Goal: Find specific page/section: Find specific page/section

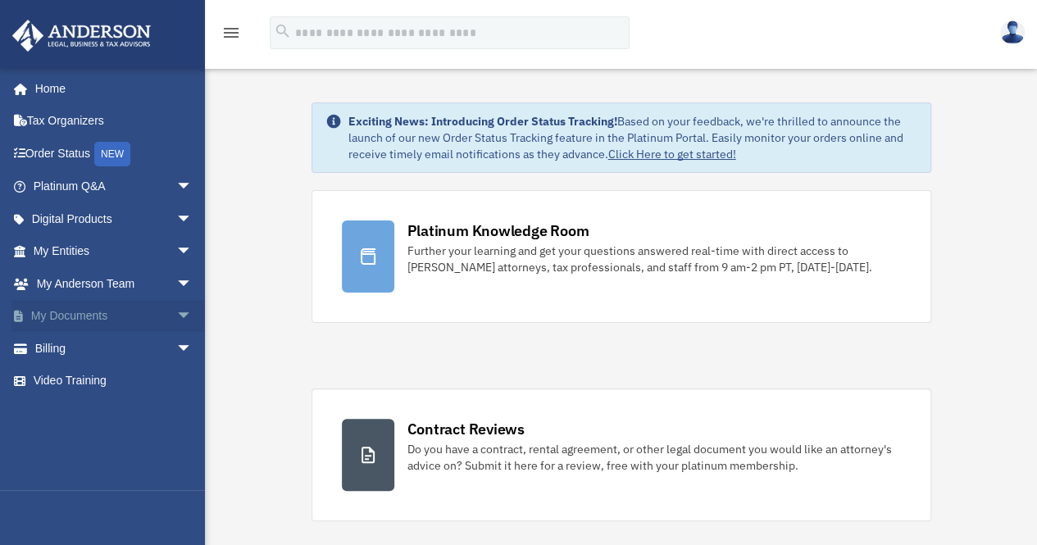
click at [176, 317] on span "arrow_drop_down" at bounding box center [192, 317] width 33 height 34
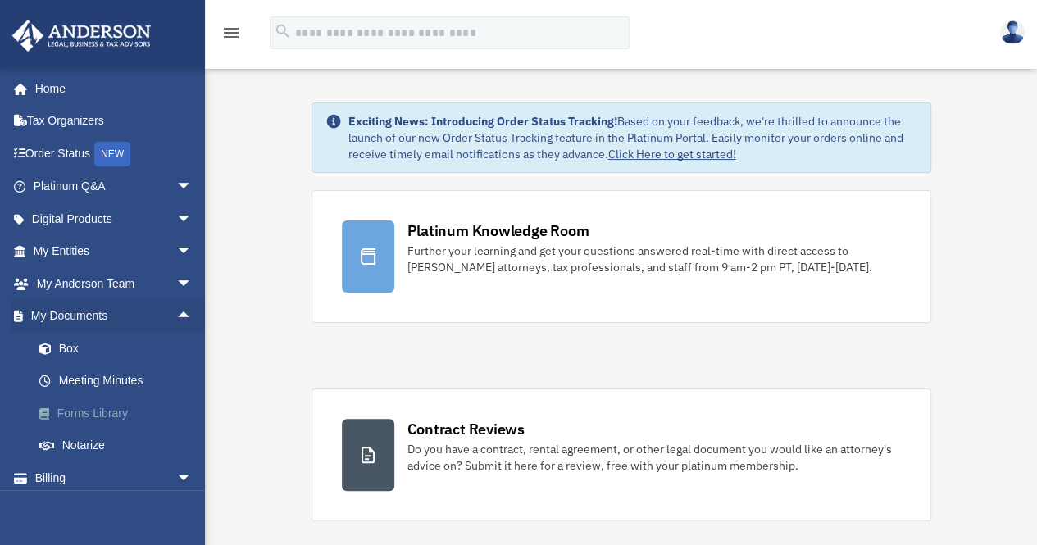
click at [111, 414] on link "Forms Library" at bounding box center [120, 413] width 194 height 33
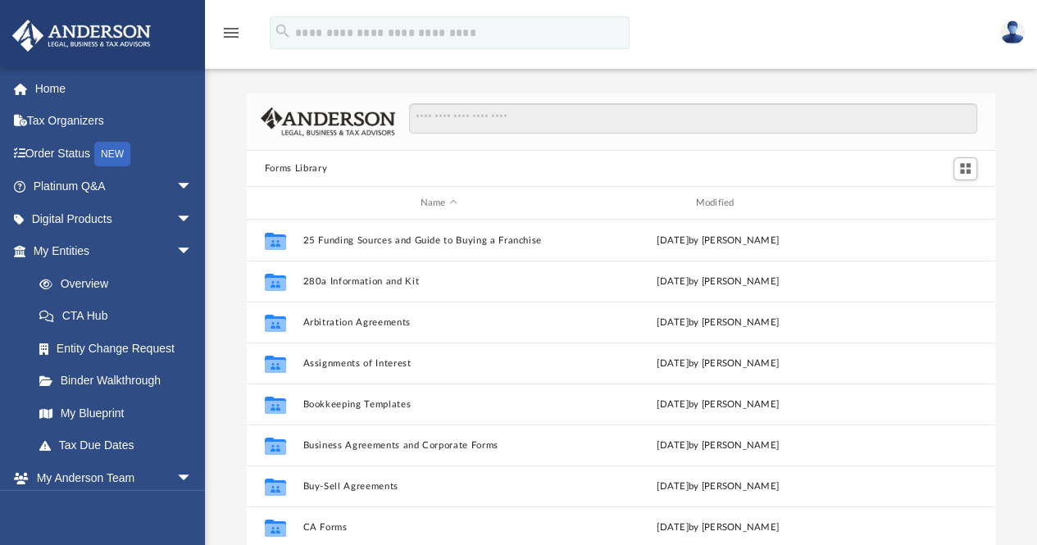
scroll to position [360, 736]
click at [55, 86] on link "Home" at bounding box center [114, 88] width 206 height 33
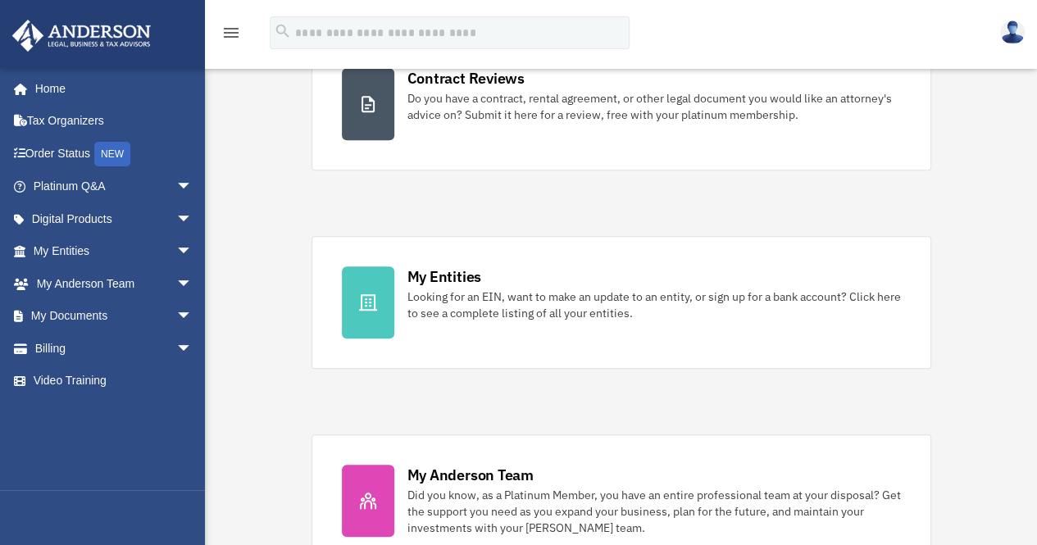
scroll to position [492, 0]
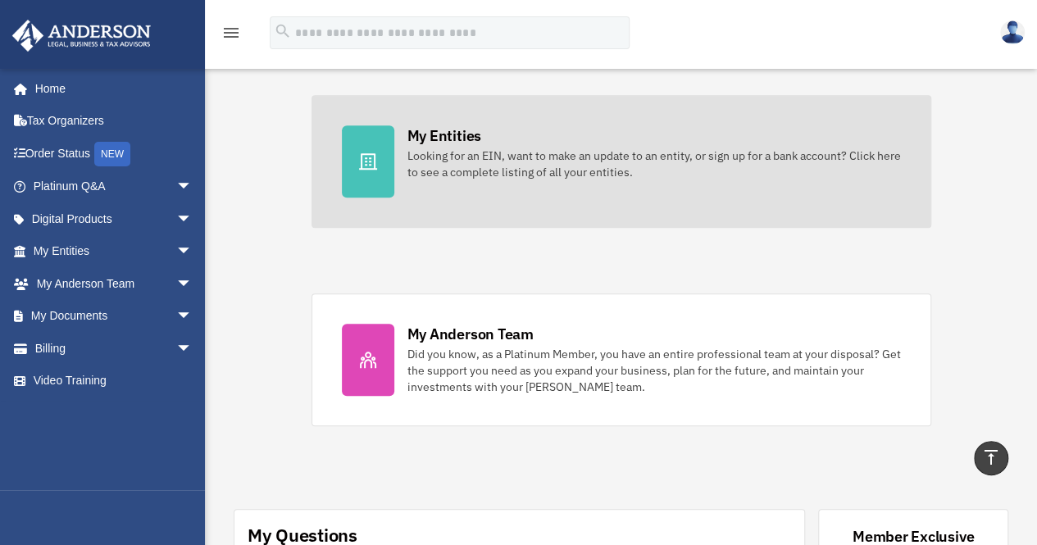
click at [439, 142] on div "My Entities" at bounding box center [444, 135] width 74 height 20
